Goal: Task Accomplishment & Management: Complete application form

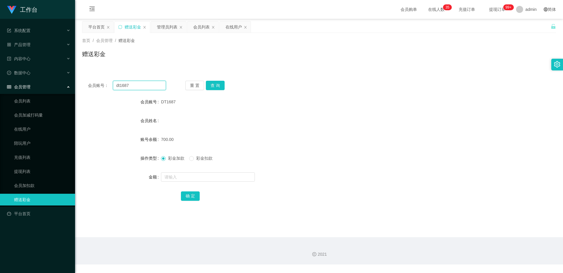
drag, startPoint x: 135, startPoint y: 83, endPoint x: 92, endPoint y: 88, distance: 43.3
click at [92, 88] on div "会员账号： dt1687" at bounding box center [127, 85] width 78 height 9
paste input "NWH5151"
type input "NWH5151"
drag, startPoint x: 211, startPoint y: 83, endPoint x: 215, endPoint y: 96, distance: 13.3
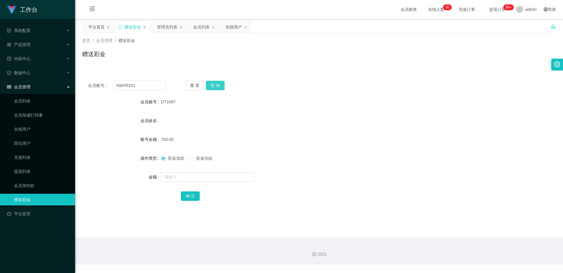
click at [211, 83] on button "查 询" at bounding box center [215, 85] width 19 height 9
click at [171, 174] on input "text" at bounding box center [208, 176] width 94 height 9
type input "100"
click at [197, 193] on button "确 定" at bounding box center [190, 195] width 19 height 9
click at [39, 44] on div "产品管理" at bounding box center [37, 45] width 75 height 12
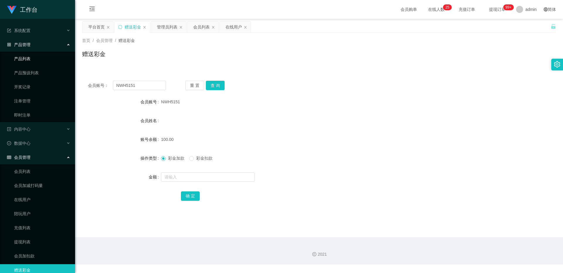
click at [41, 63] on link "产品列表" at bounding box center [42, 59] width 56 height 12
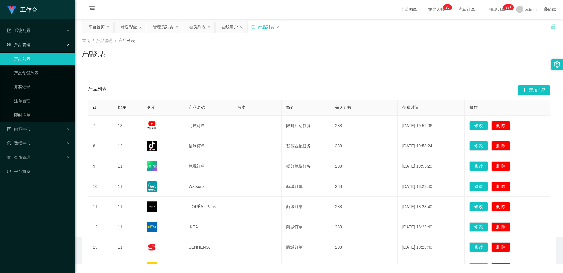
click at [40, 80] on ul "产品列表 产品预设列表 开奖记录 注单管理 即时注单" at bounding box center [37, 87] width 75 height 70
click at [39, 72] on link "产品预设列表" at bounding box center [42, 73] width 56 height 12
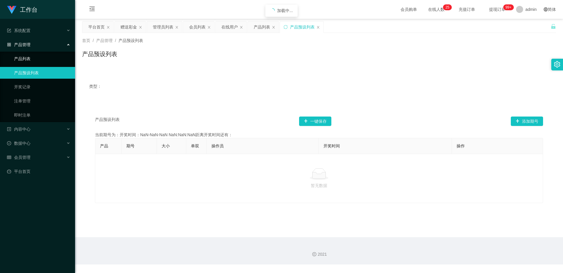
click at [29, 55] on link "产品列表" at bounding box center [42, 59] width 56 height 12
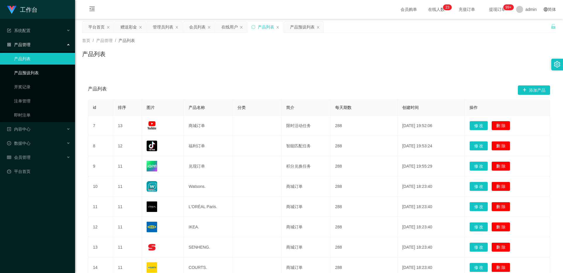
click at [33, 74] on link "产品预设列表" at bounding box center [42, 73] width 56 height 12
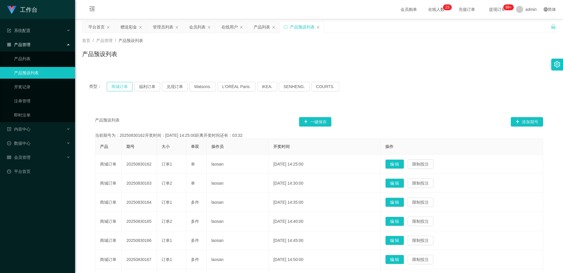
click at [130, 88] on button "商城订单" at bounding box center [120, 86] width 26 height 9
click at [129, 88] on button "商城订单" at bounding box center [120, 86] width 26 height 9
click at [30, 161] on div "会员管理" at bounding box center [37, 157] width 75 height 12
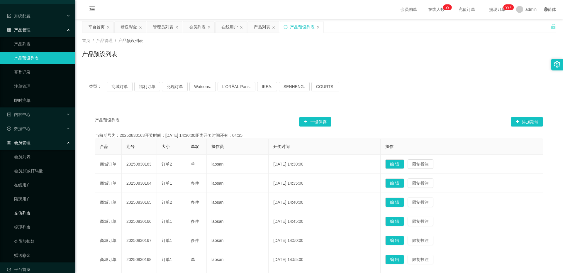
scroll to position [23, 0]
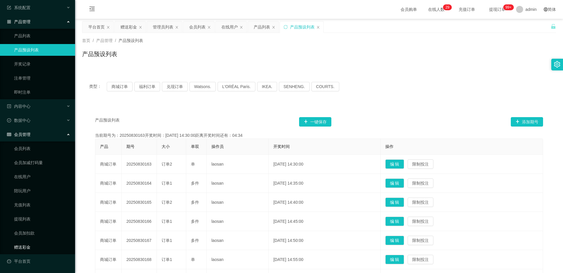
click at [29, 246] on link "赠送彩金" at bounding box center [42, 247] width 56 height 12
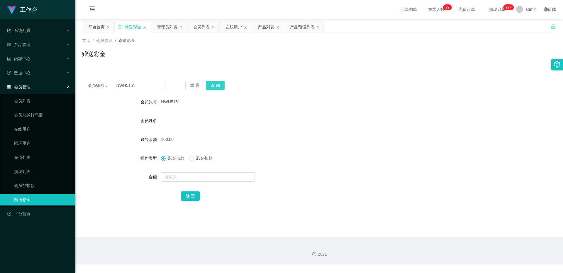
click at [215, 85] on button "查 询" at bounding box center [215, 85] width 19 height 9
click at [181, 178] on input "text" at bounding box center [208, 176] width 94 height 9
type input "100"
click at [192, 196] on button "确 定" at bounding box center [190, 195] width 19 height 9
click at [216, 82] on button "查 询" at bounding box center [215, 85] width 19 height 9
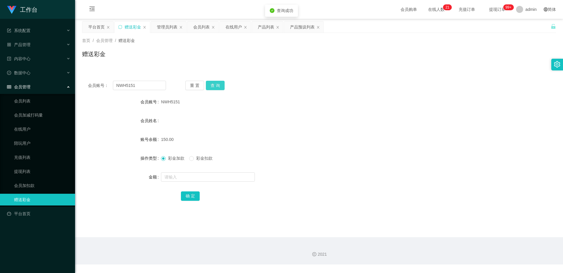
click at [217, 84] on button "查 询" at bounding box center [215, 85] width 19 height 9
click at [217, 84] on button "查 询" at bounding box center [218, 85] width 25 height 9
click at [217, 84] on div "重 置 查 询" at bounding box center [224, 85] width 78 height 9
click at [217, 84] on button "查 询" at bounding box center [215, 85] width 19 height 9
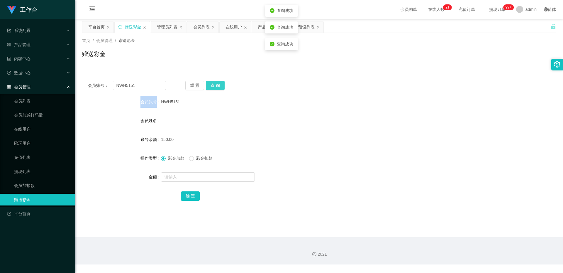
click at [217, 84] on div "重 置 查 询" at bounding box center [224, 85] width 78 height 9
click at [217, 84] on button "查 询" at bounding box center [215, 85] width 19 height 9
click at [217, 84] on button "查 询" at bounding box center [218, 85] width 25 height 9
click at [217, 84] on button "查 询" at bounding box center [215, 85] width 19 height 9
click at [217, 84] on div "重 置 查 询" at bounding box center [224, 85] width 78 height 9
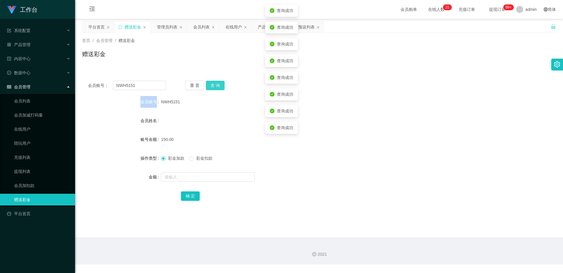
click at [217, 84] on button "查 询" at bounding box center [215, 85] width 19 height 9
click at [217, 84] on button "查 询" at bounding box center [218, 85] width 25 height 9
click at [217, 84] on div "重 置 查 询" at bounding box center [224, 85] width 78 height 9
click at [217, 84] on button "查 询" at bounding box center [215, 85] width 19 height 9
click at [217, 84] on div "重 置 查 询" at bounding box center [224, 85] width 78 height 9
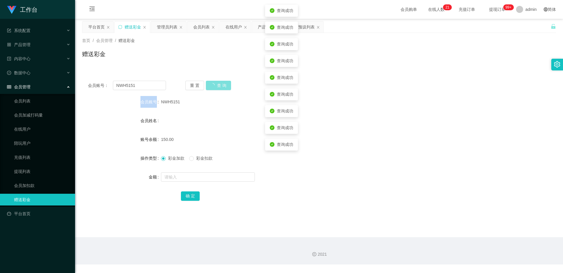
click at [217, 84] on button "查 询" at bounding box center [218, 85] width 25 height 9
click at [217, 84] on div "重 置 查 询" at bounding box center [224, 85] width 78 height 9
click at [217, 84] on button "查 询" at bounding box center [215, 85] width 19 height 9
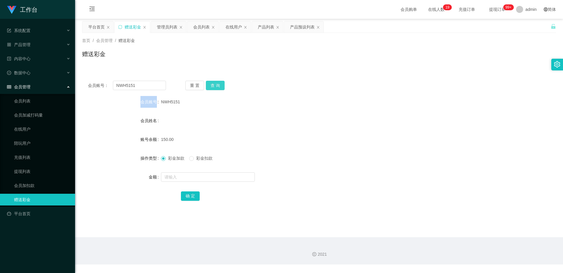
click at [218, 86] on button "查 询" at bounding box center [215, 85] width 19 height 9
click at [217, 87] on button "查 询" at bounding box center [215, 85] width 19 height 9
click at [216, 87] on button "查 询" at bounding box center [215, 85] width 19 height 9
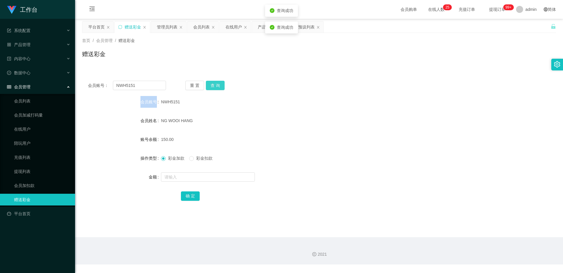
click at [216, 87] on button "查 询" at bounding box center [215, 85] width 19 height 9
click at [215, 86] on button "查 询" at bounding box center [215, 85] width 19 height 9
click at [215, 86] on button "查 询" at bounding box center [218, 85] width 25 height 9
click at [215, 86] on button "查 询" at bounding box center [215, 85] width 19 height 9
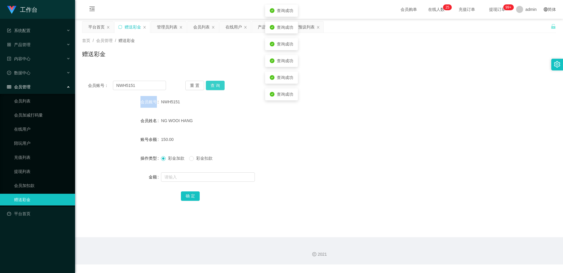
click at [215, 86] on button "查 询" at bounding box center [215, 85] width 19 height 9
click at [215, 86] on button "查 询" at bounding box center [218, 85] width 25 height 9
click at [215, 86] on button "查 询" at bounding box center [215, 85] width 19 height 9
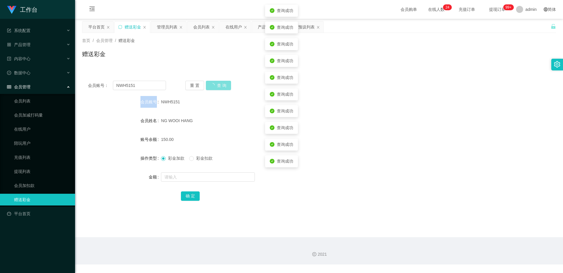
click at [215, 86] on button "查 询" at bounding box center [218, 85] width 25 height 9
click at [215, 86] on button "查 询" at bounding box center [215, 85] width 19 height 9
click at [215, 86] on button "查 询" at bounding box center [218, 85] width 25 height 9
click at [215, 86] on button "查 询" at bounding box center [215, 85] width 19 height 9
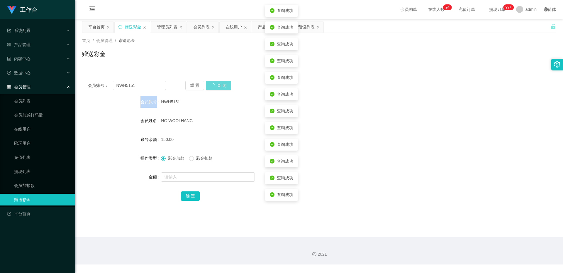
click at [215, 86] on div "重 置 查 询" at bounding box center [224, 85] width 78 height 9
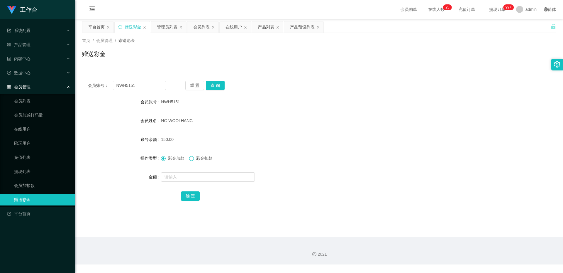
click at [194, 158] on span at bounding box center [191, 158] width 5 height 5
click at [188, 176] on input "text" at bounding box center [208, 176] width 94 height 9
type input "150"
click at [195, 197] on button "确 定" at bounding box center [190, 195] width 19 height 9
click at [212, 81] on button "查 询" at bounding box center [215, 85] width 19 height 9
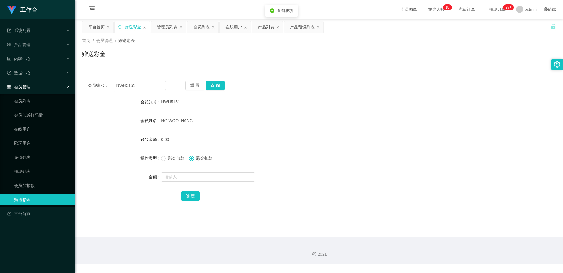
click at [159, 159] on label "操作类型" at bounding box center [150, 158] width 21 height 5
click at [177, 176] on input "text" at bounding box center [208, 176] width 94 height 9
type input "100"
drag, startPoint x: 193, startPoint y: 194, endPoint x: 192, endPoint y: 199, distance: 4.8
click at [193, 194] on button "确 定" at bounding box center [190, 195] width 19 height 9
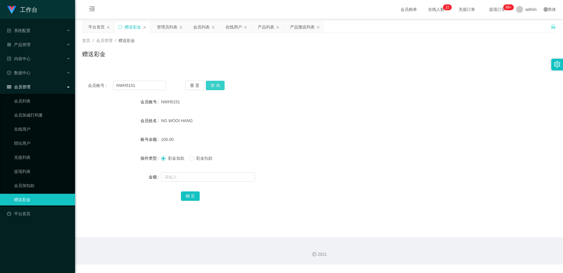
click at [222, 88] on button "查 询" at bounding box center [215, 85] width 19 height 9
